Goal: Task Accomplishment & Management: Manage account settings

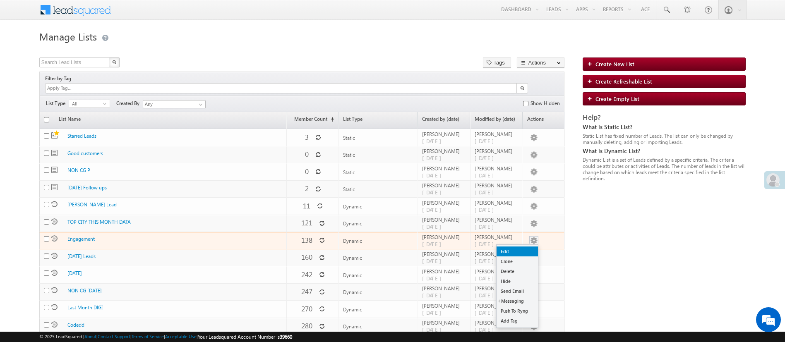
click at [528, 247] on link "Edit" at bounding box center [517, 252] width 41 height 10
checkbox input "true"
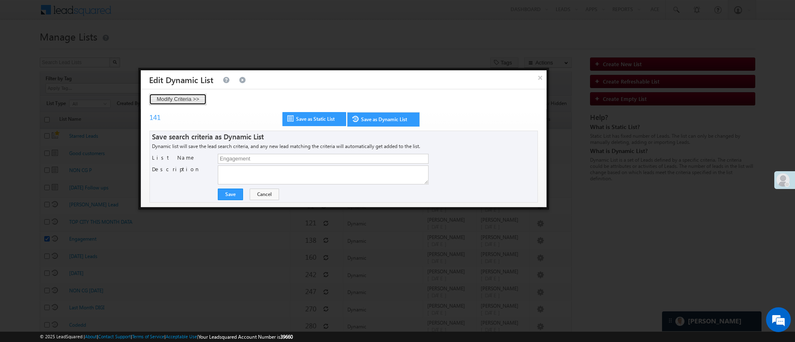
click at [189, 95] on button "Modify Criteria >>" at bounding box center [178, 100] width 58 height 12
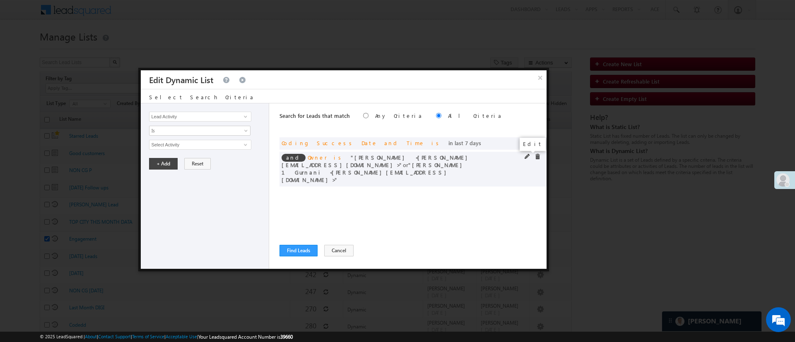
click at [526, 158] on span at bounding box center [527, 157] width 6 height 6
click at [237, 144] on span "2 selected" at bounding box center [196, 144] width 94 height 9
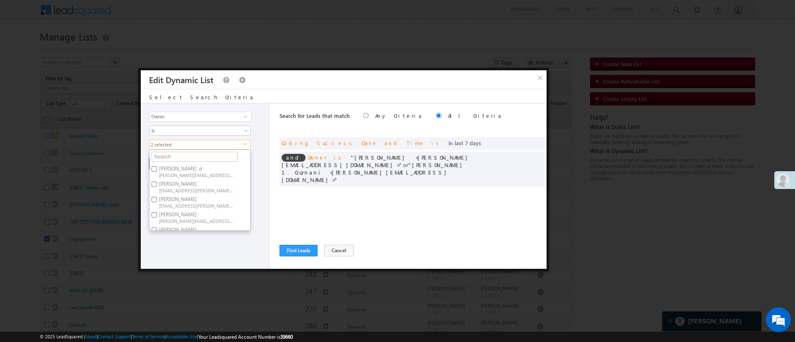
scroll to position [62, 0]
click at [207, 214] on label "[PERSON_NAME] [PERSON_NAME][EMAIL_ADDRESS][DOMAIN_NAME]" at bounding box center [195, 216] width 92 height 15
click at [157, 214] on input "[PERSON_NAME] [PERSON_NAME][EMAIL_ADDRESS][DOMAIN_NAME]" at bounding box center [154, 214] width 5 height 5
checkbox input "false"
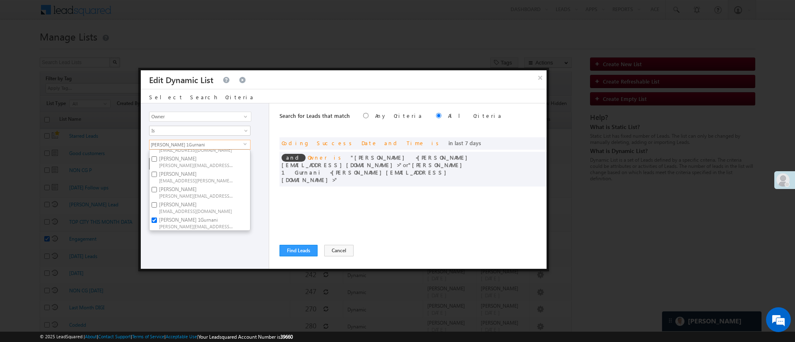
click at [223, 215] on label "[PERSON_NAME] 1Gurnani [PERSON_NAME][EMAIL_ADDRESS][DOMAIN_NAME]" at bounding box center [195, 222] width 92 height 15
click at [157, 218] on input "[PERSON_NAME] 1Gurnani [PERSON_NAME][EMAIL_ADDRESS][DOMAIN_NAME]" at bounding box center [154, 220] width 5 height 5
checkbox input "false"
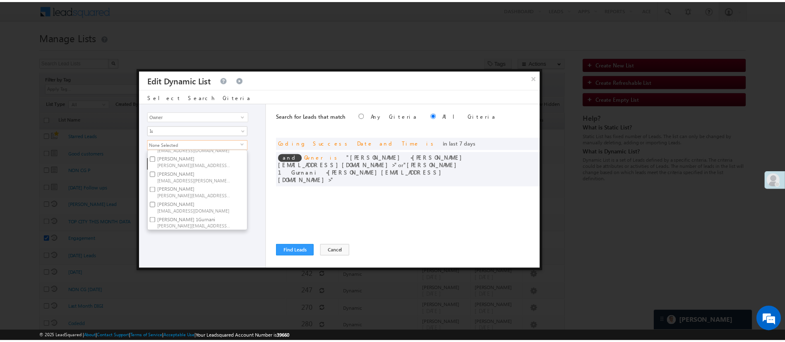
scroll to position [62, 0]
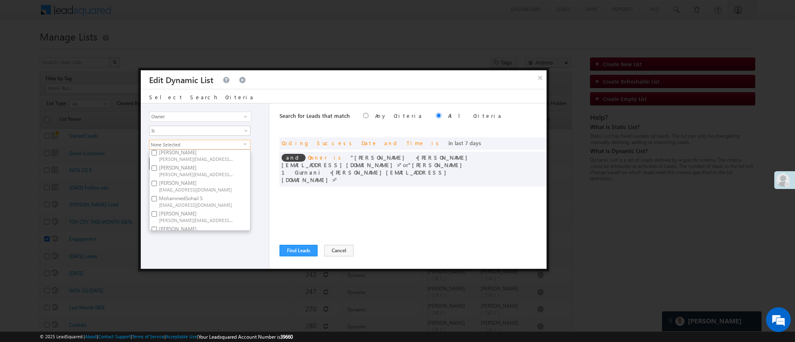
click at [216, 176] on span "[PERSON_NAME][EMAIL_ADDRESS][DOMAIN_NAME]" at bounding box center [196, 174] width 75 height 6
click at [157, 171] on input "[PERSON_NAME] [PERSON_NAME][EMAIL_ADDRESS][DOMAIN_NAME]" at bounding box center [154, 168] width 5 height 5
checkbox input "true"
click at [207, 255] on div "Lead Activity Task Sales Group Prospect Id WA Last Message Timestamp 4th Day Di…" at bounding box center [205, 186] width 128 height 166
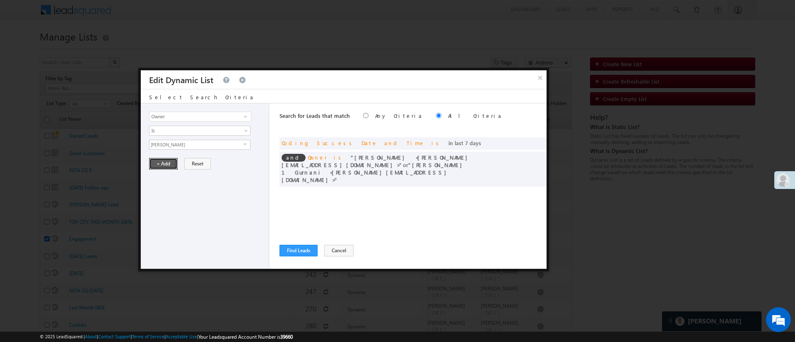
click at [164, 168] on button "+ Add" at bounding box center [163, 164] width 29 height 12
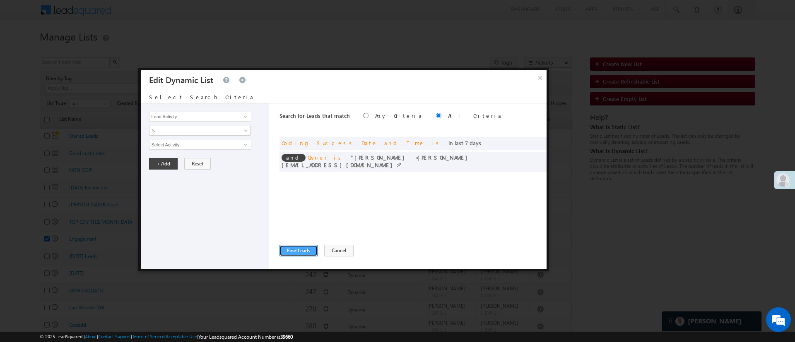
click at [288, 255] on button "Find Leads" at bounding box center [298, 251] width 38 height 12
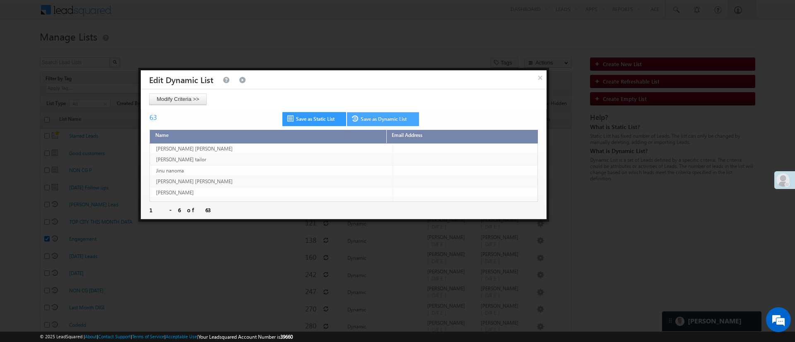
click at [401, 122] on link "Save as Dynamic List" at bounding box center [383, 119] width 72 height 14
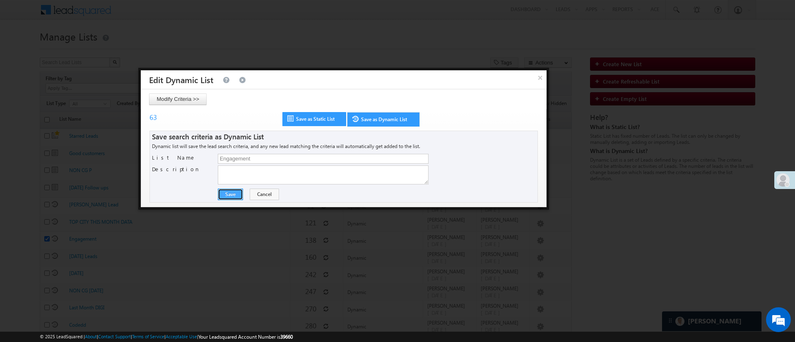
click at [231, 192] on button "Save" at bounding box center [230, 195] width 25 height 12
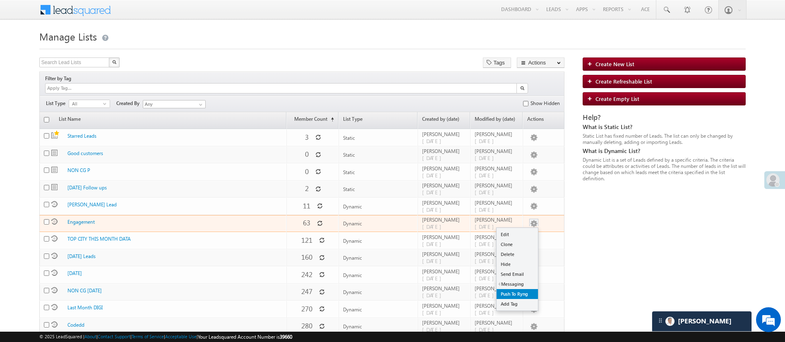
click at [523, 289] on link "Push To Ryng" at bounding box center [517, 294] width 41 height 10
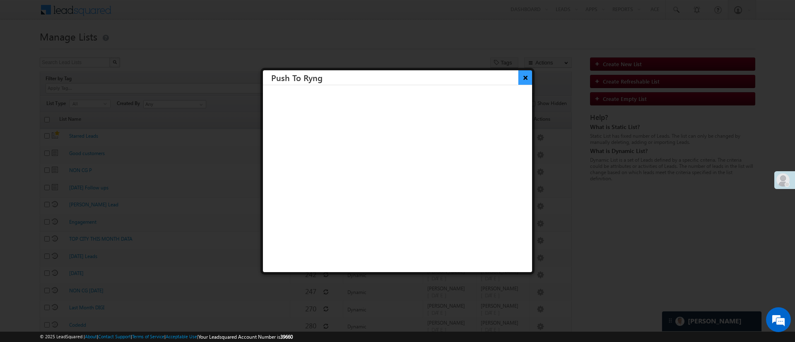
click at [518, 78] on button "×" at bounding box center [525, 77] width 14 height 14
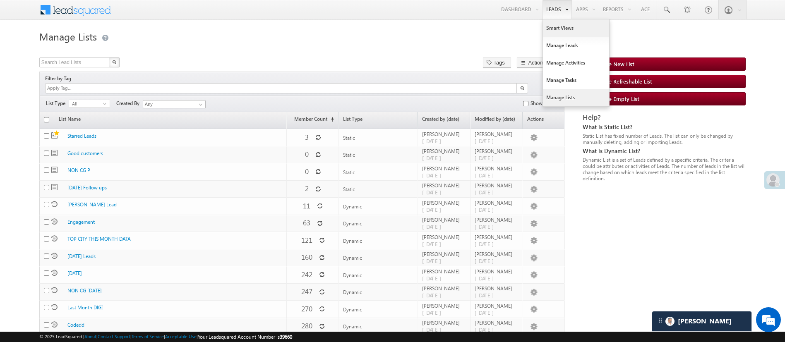
click at [553, 26] on link "Smart Views" at bounding box center [576, 27] width 66 height 17
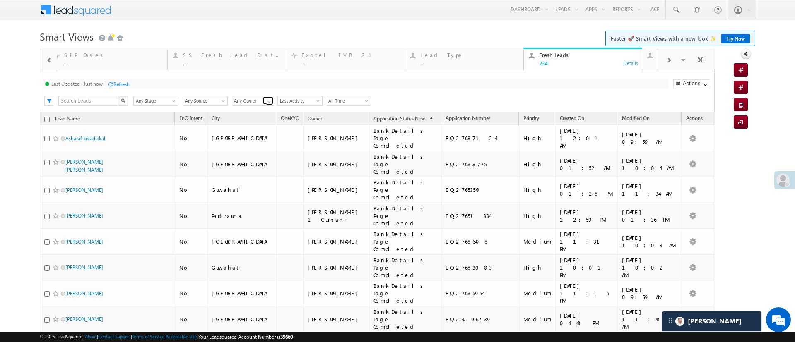
click at [267, 102] on span at bounding box center [269, 102] width 7 height 7
click at [255, 138] on link "[PERSON_NAME]" at bounding box center [253, 143] width 43 height 10
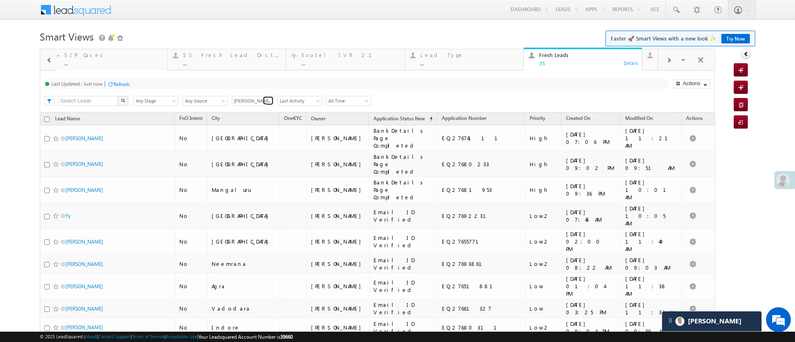
click at [268, 100] on span at bounding box center [269, 102] width 7 height 7
click at [261, 107] on link "[PERSON_NAME]" at bounding box center [253, 111] width 43 height 10
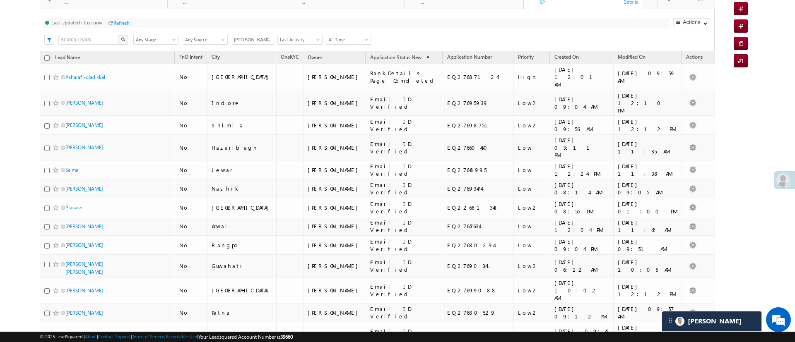
scroll to position [54, 0]
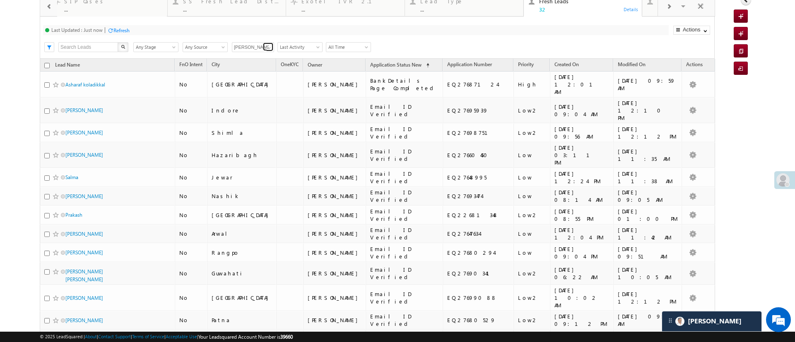
click at [266, 48] on span at bounding box center [269, 48] width 7 height 7
click at [258, 65] on link "[PERSON_NAME] 1Gurnani" at bounding box center [253, 69] width 43 height 16
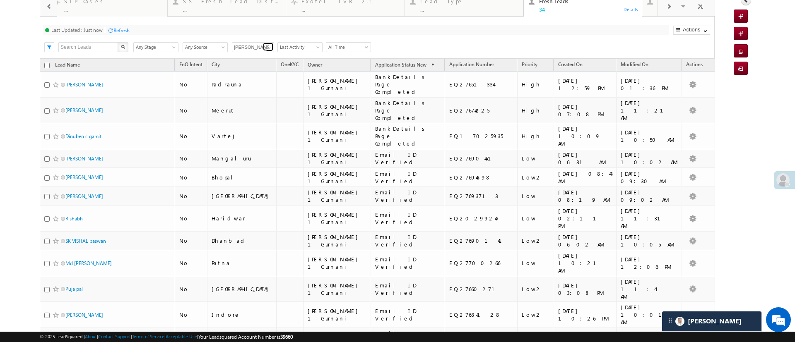
click at [268, 49] on span at bounding box center [269, 48] width 7 height 7
click at [261, 57] on link "MohammedSohail S" at bounding box center [253, 60] width 43 height 16
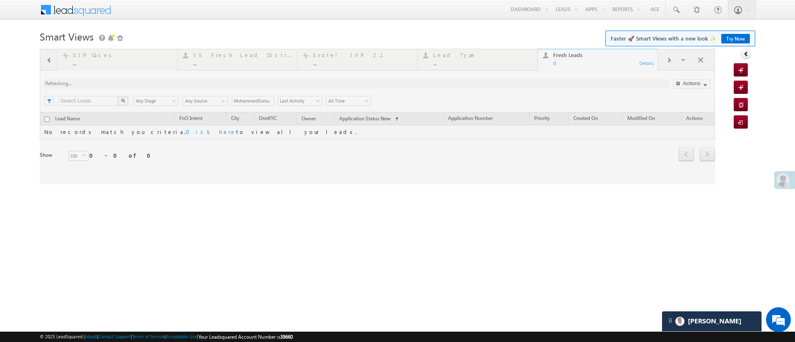
scroll to position [0, 0]
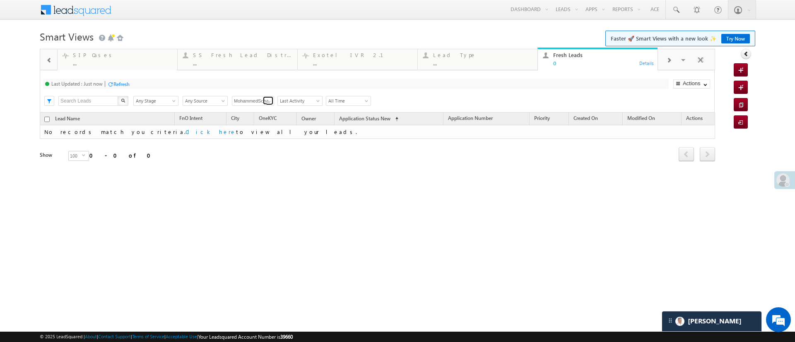
click at [272, 103] on span at bounding box center [269, 102] width 7 height 7
click at [255, 126] on link "[PERSON_NAME] .d" at bounding box center [253, 131] width 43 height 16
type input "[PERSON_NAME] .d"
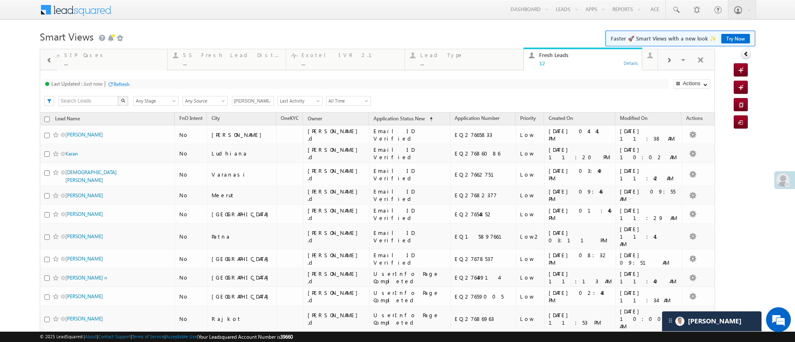
scroll to position [76, 0]
